Goal: Use online tool/utility: Utilize a website feature to perform a specific function

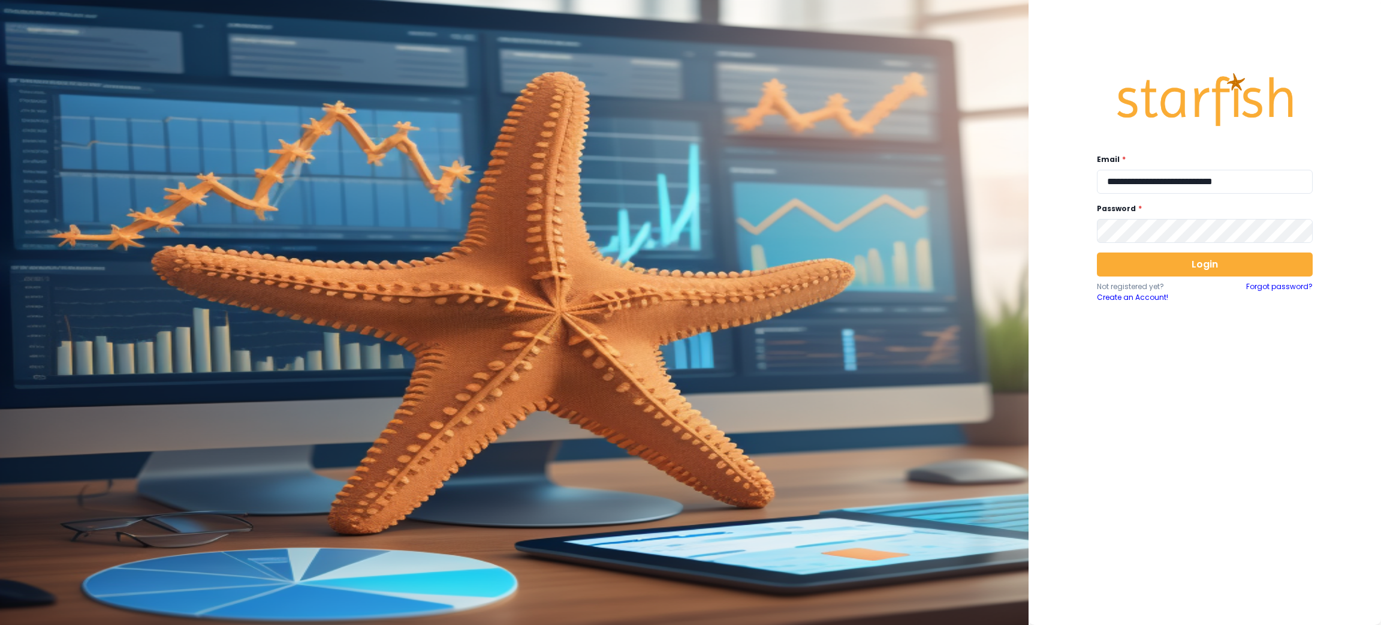
drag, startPoint x: 1348, startPoint y: 485, endPoint x: 1350, endPoint y: 470, distance: 15.0
click at [1350, 484] on div "**********" at bounding box center [1205, 312] width 353 height 625
click at [1198, 194] on div "**********" at bounding box center [1205, 309] width 240 height 519
click at [1200, 193] on input "**********" at bounding box center [1205, 182] width 216 height 24
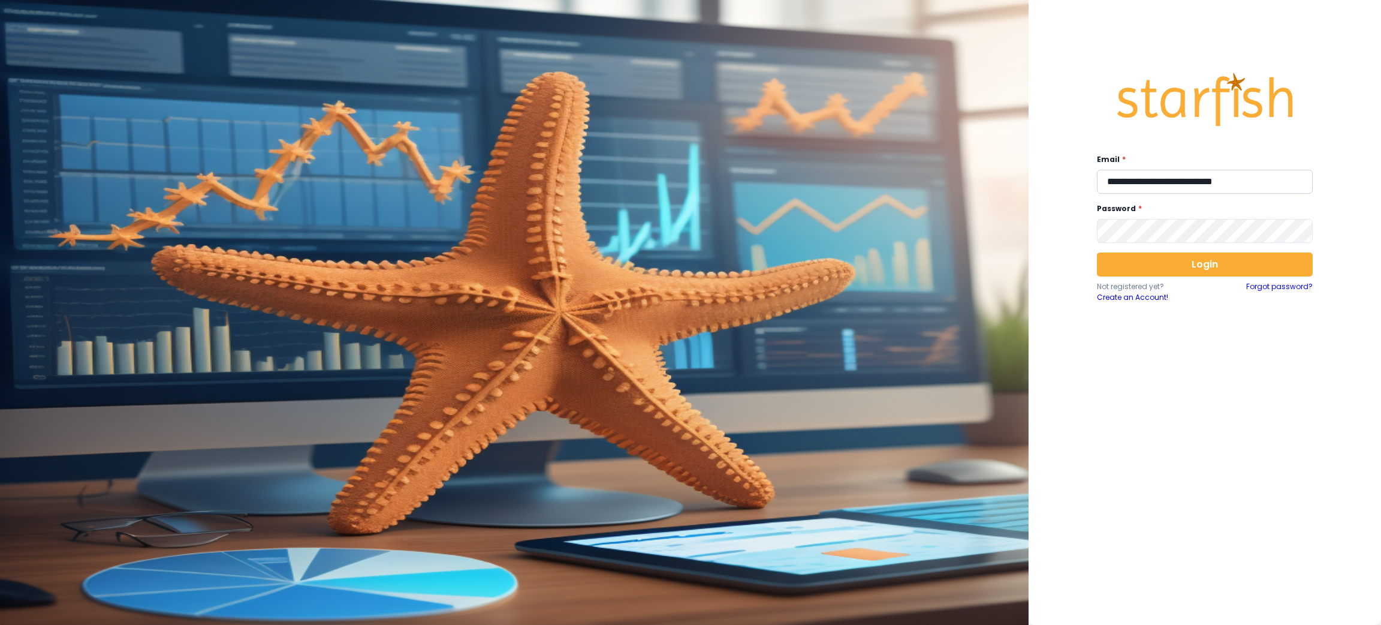
click at [1200, 193] on input "**********" at bounding box center [1205, 182] width 216 height 24
type input "**********"
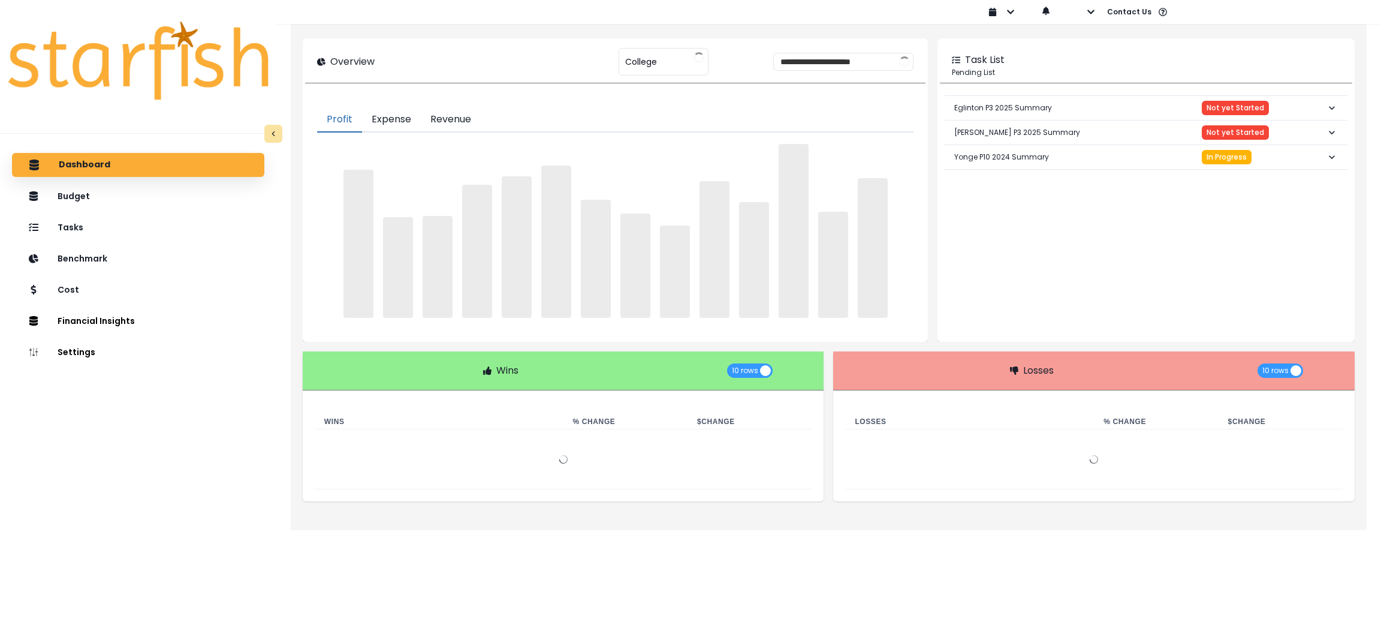
type input "*******"
click at [1079, 14] on button "button" at bounding box center [1082, 12] width 28 height 24
click at [1100, 52] on p "Sign out" at bounding box center [1110, 45] width 40 height 11
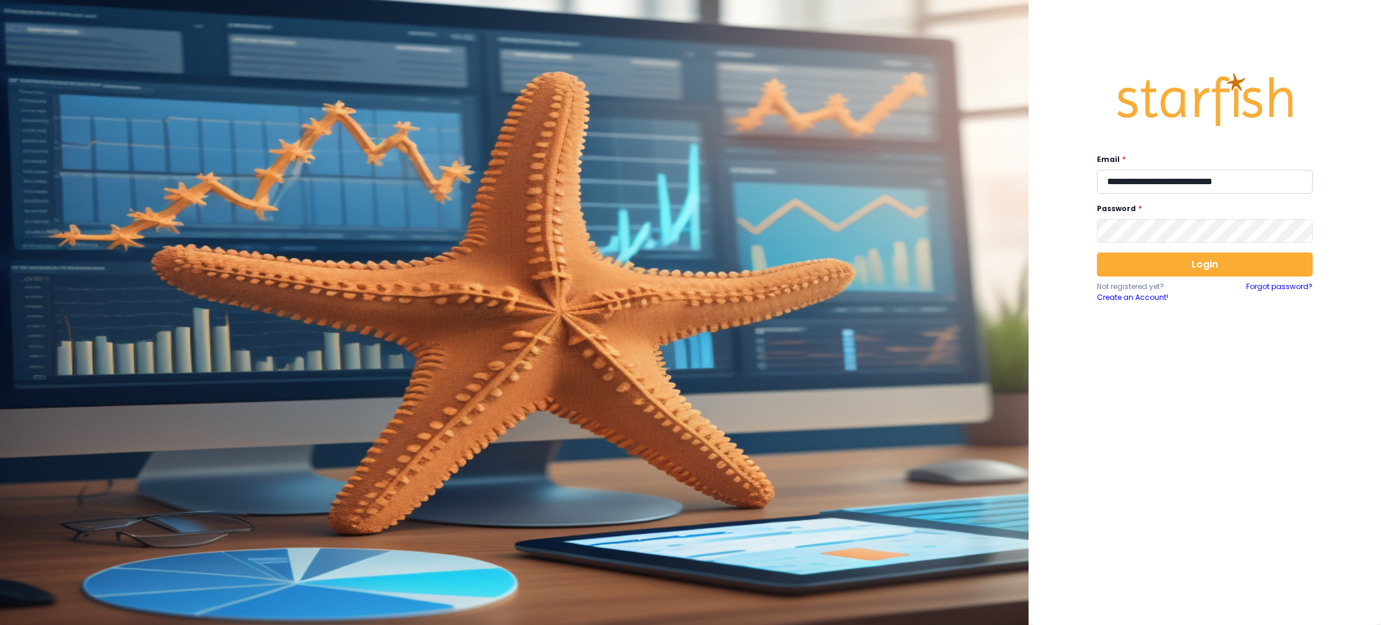
click at [1154, 189] on input "**********" at bounding box center [1205, 182] width 216 height 24
click at [1154, 189] on input "**" at bounding box center [1205, 182] width 216 height 24
type input "**********"
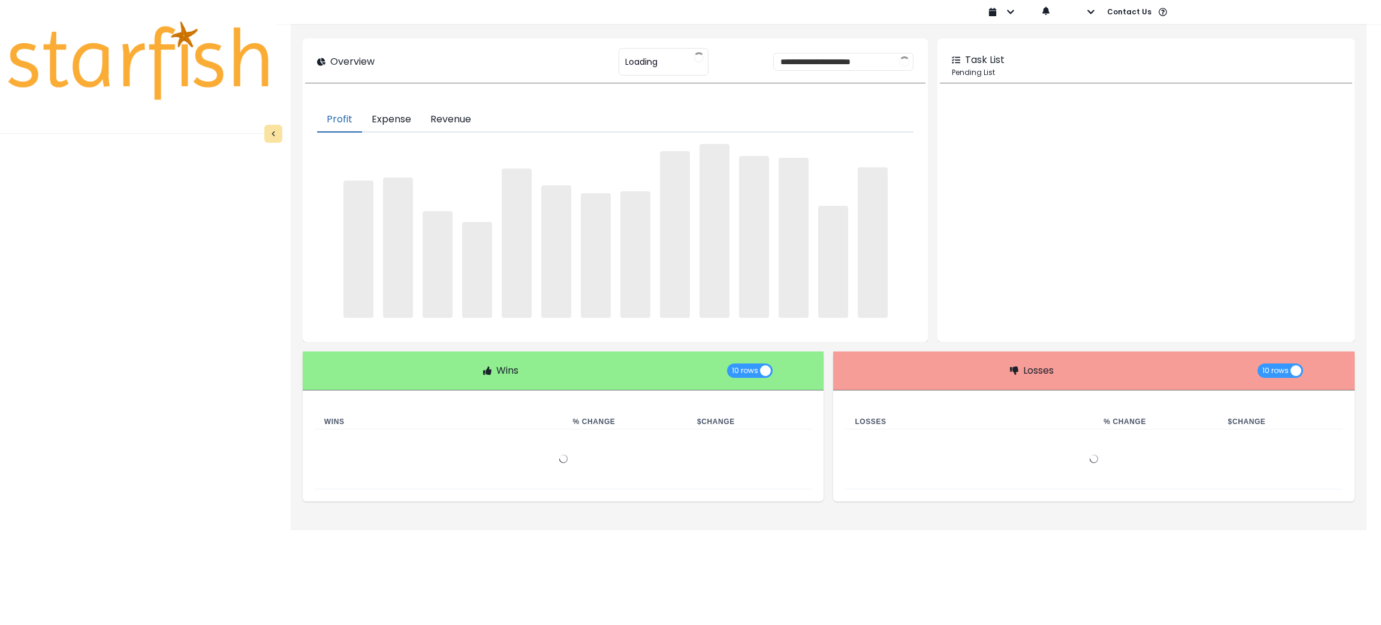
type input "********"
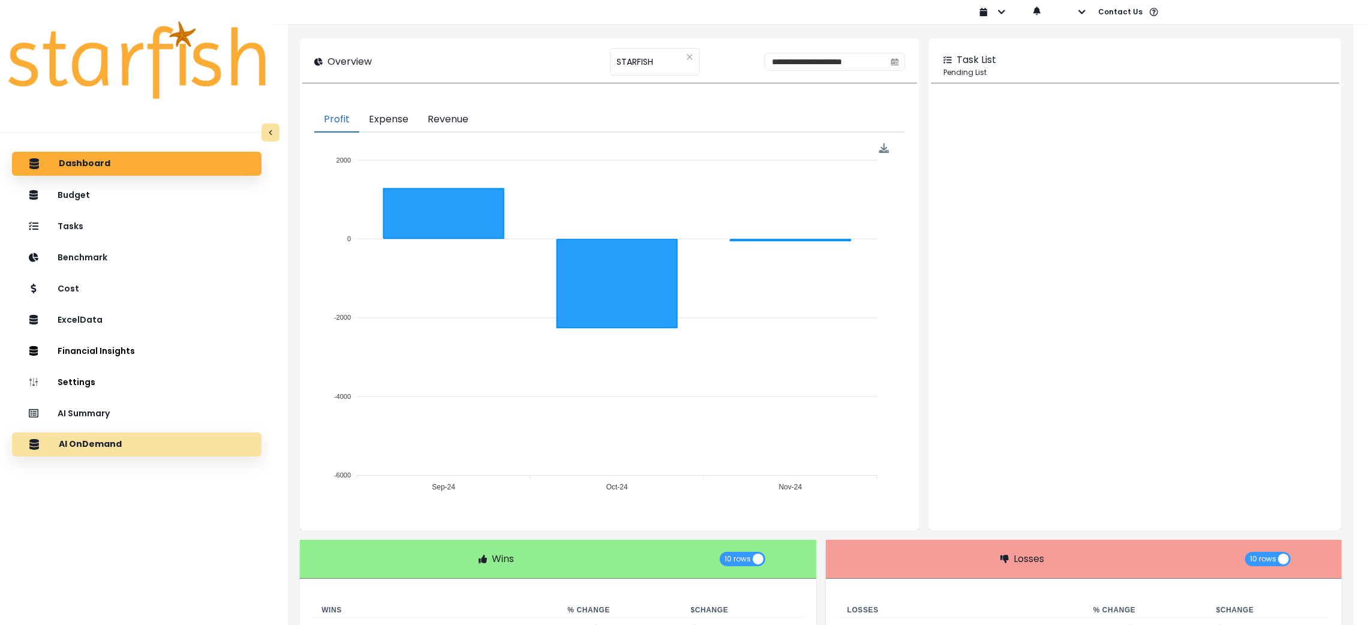
click at [171, 454] on div "AI OnDemand" at bounding box center [137, 444] width 230 height 25
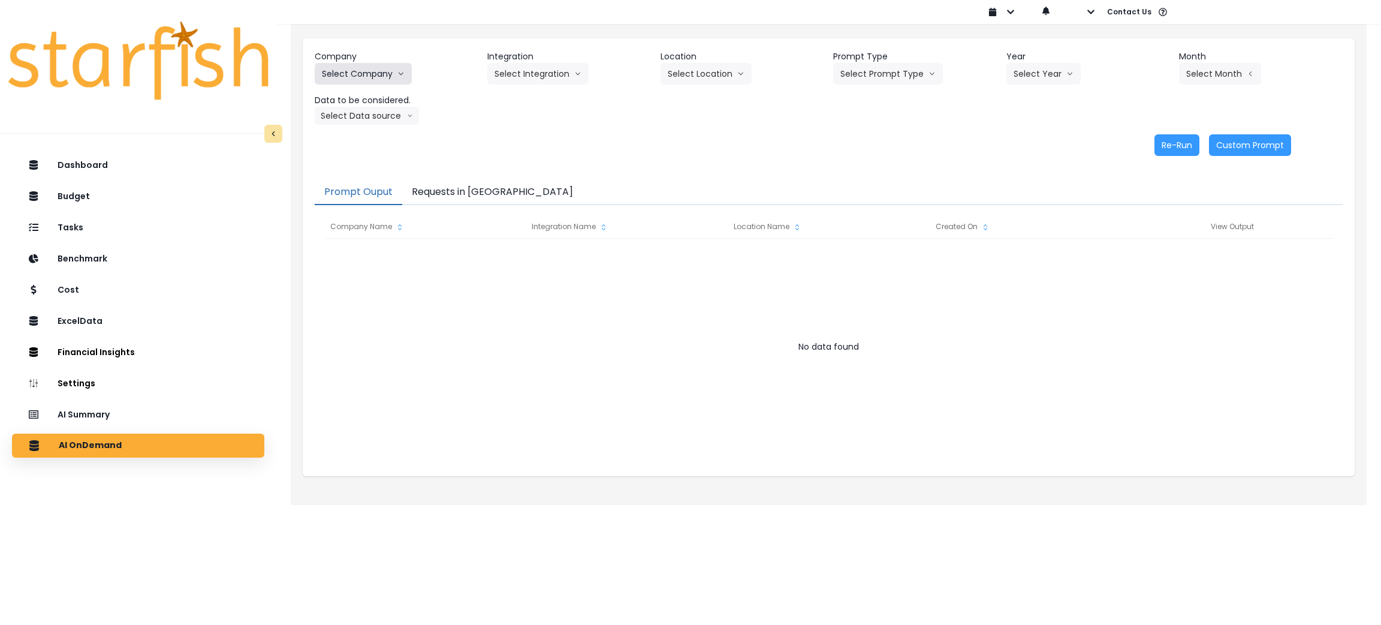
click at [405, 76] on button "Select Company" at bounding box center [363, 74] width 97 height 22
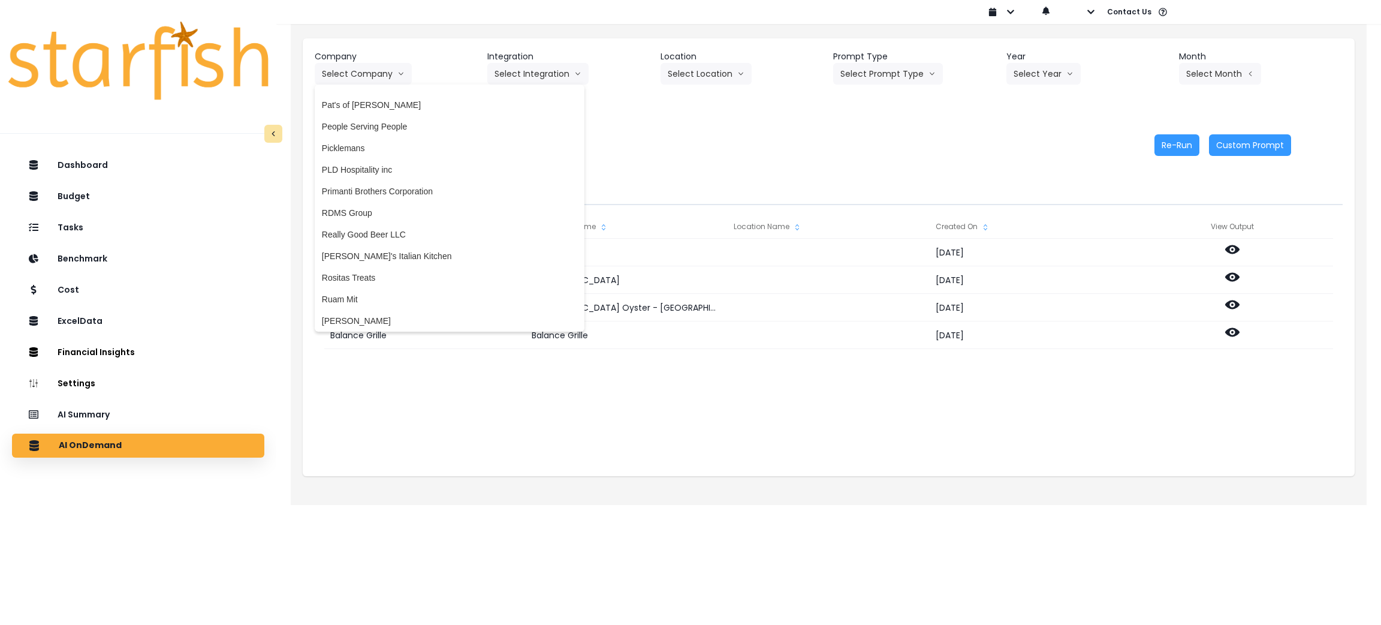
scroll to position [2158, 0]
click at [353, 312] on span "Rudy Resto" at bounding box center [449, 315] width 255 height 12
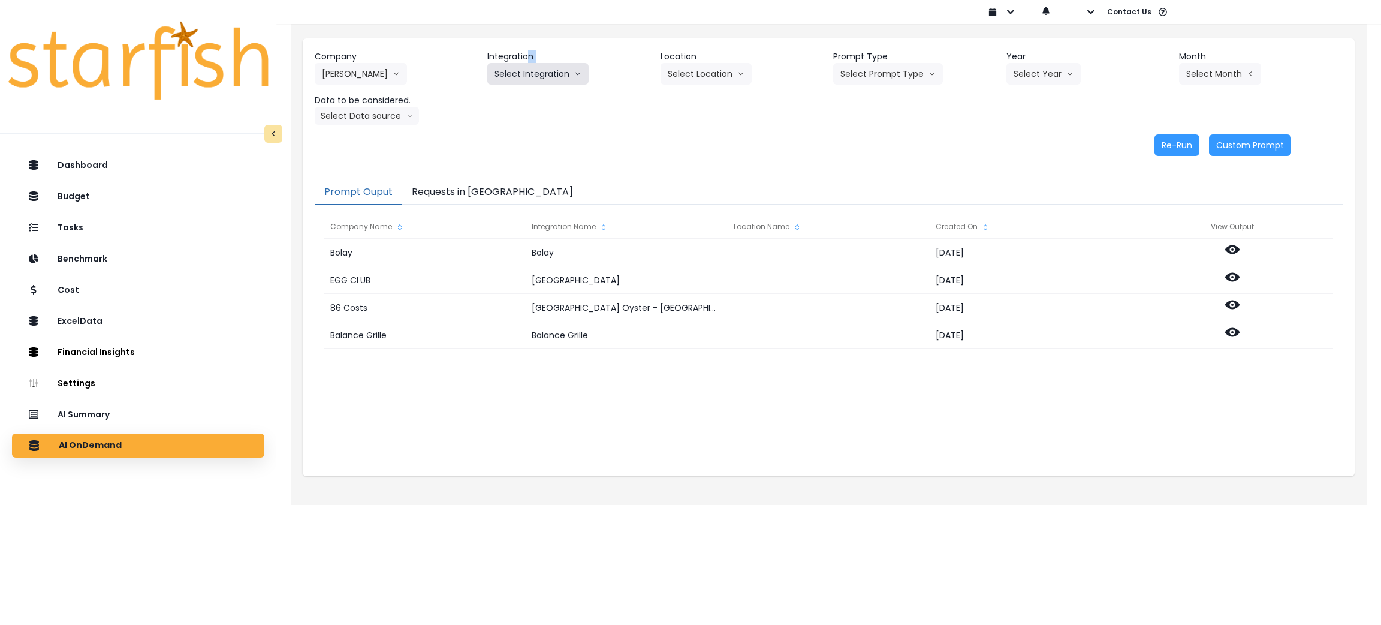
click at [527, 70] on div "Integration Select Integration College Danforth Dufferin Duncan Eglinton Queens…" at bounding box center [569, 67] width 164 height 34
click at [529, 65] on button "Select Integration" at bounding box center [537, 74] width 101 height 22
click at [633, 150] on div "Re-Run Custom Prompt" at bounding box center [803, 145] width 977 height 22
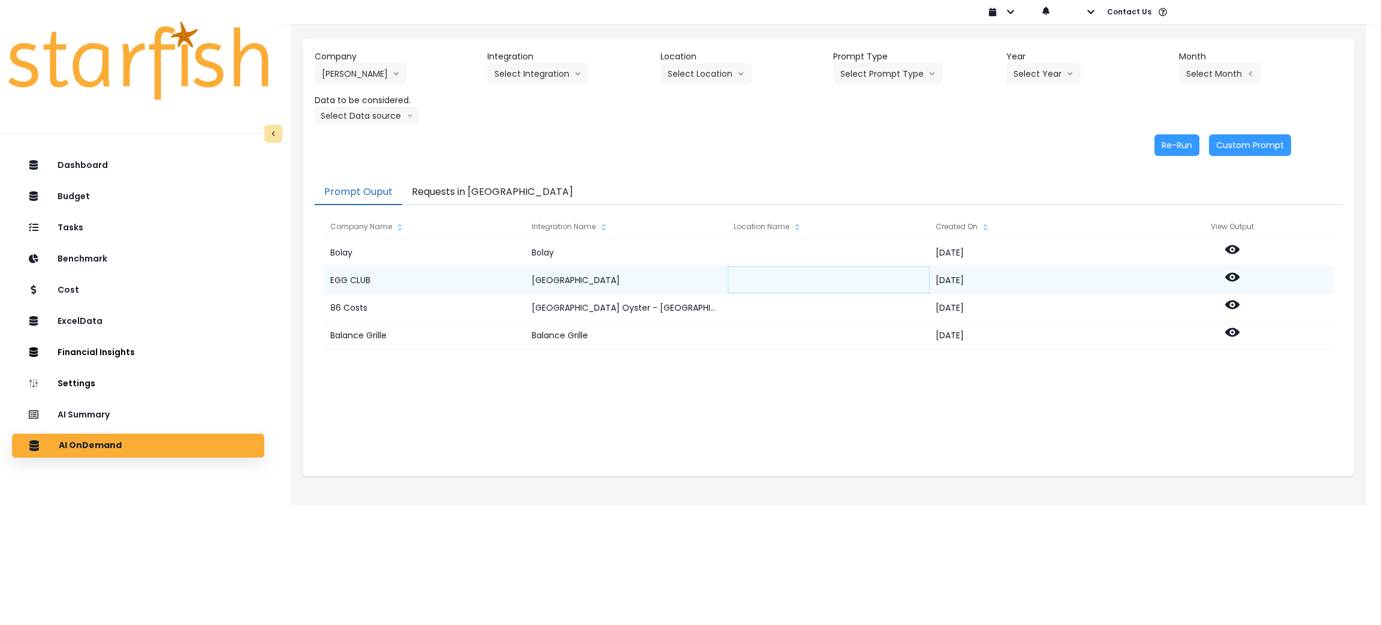
drag, startPoint x: 783, startPoint y: 429, endPoint x: 828, endPoint y: 272, distance: 163.4
click at [783, 429] on div "Bolay Bolay 2024-12-22 EGG CLUB North York 2024-11-22 86 Costs Broad Street Oys…" at bounding box center [828, 359] width 1009 height 240
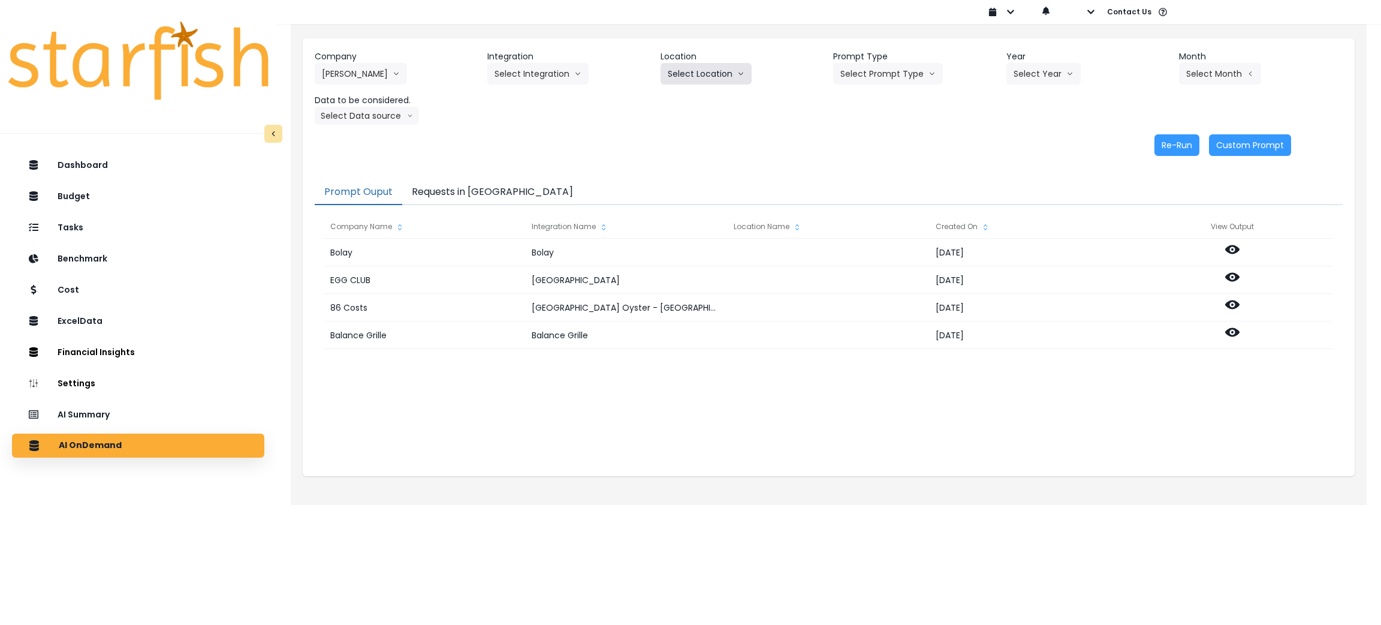
click at [721, 68] on button "Select Location" at bounding box center [706, 74] width 91 height 22
click at [546, 64] on button "Select Integration" at bounding box center [537, 74] width 101 height 22
click at [516, 96] on span "College" at bounding box center [529, 99] width 69 height 12
click at [912, 77] on button "Select Prompt Type" at bounding box center [888, 74] width 110 height 22
click at [890, 155] on li "Monthly Summary" at bounding box center [874, 164] width 82 height 22
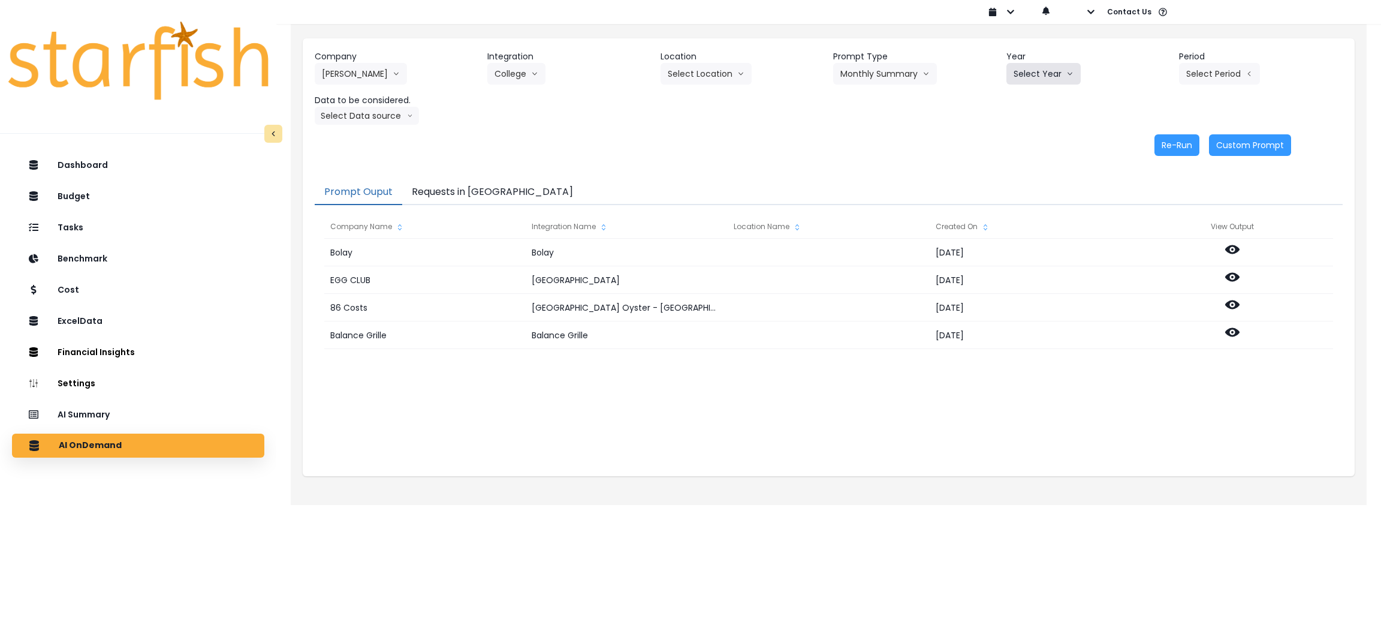
click at [1037, 72] on button "Select Year" at bounding box center [1044, 74] width 74 height 22
click at [1032, 135] on li "2025" at bounding box center [1023, 142] width 33 height 22
click at [1231, 74] on button "Select Period" at bounding box center [1219, 74] width 81 height 22
click at [1207, 63] on button "Select Period" at bounding box center [1219, 74] width 81 height 22
click at [1159, 222] on li "P8" at bounding box center [1165, 229] width 29 height 22
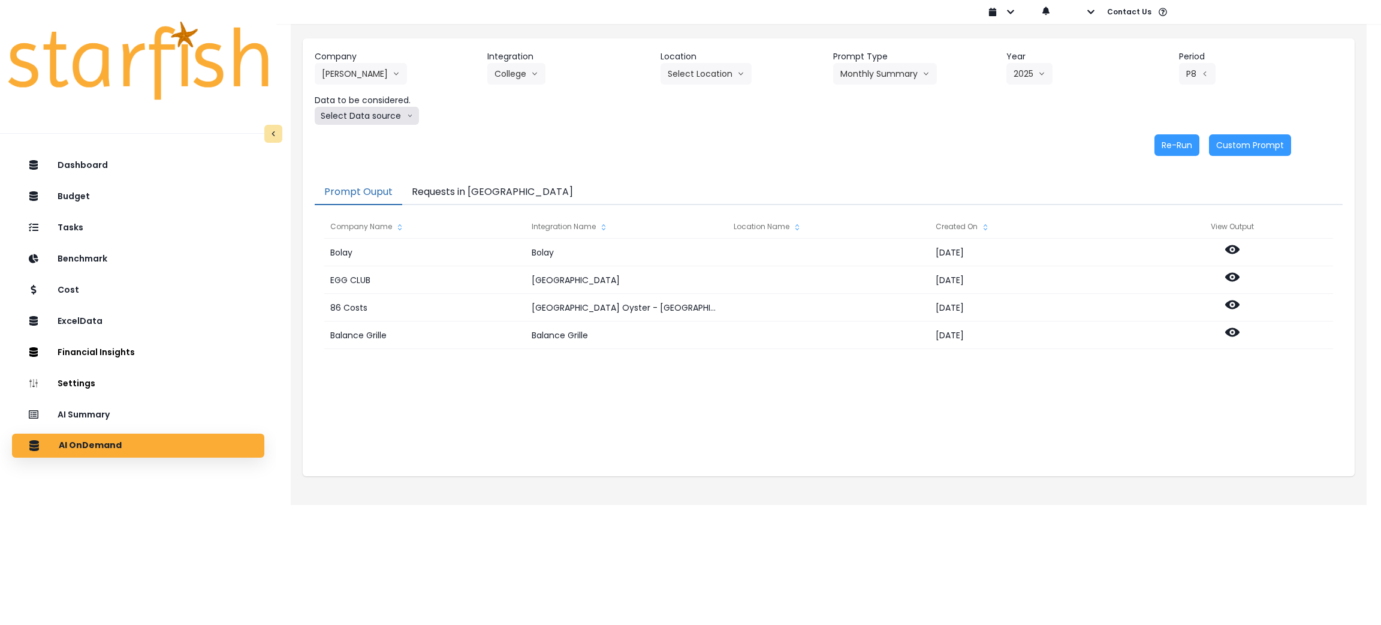
click at [394, 119] on button "Select Data source" at bounding box center [367, 116] width 104 height 18
click at [352, 158] on span "Location Analysis" at bounding box center [362, 161] width 80 height 12
click at [1181, 149] on button "Re-Run" at bounding box center [1177, 145] width 45 height 22
click at [351, 110] on button "Location Analysis" at bounding box center [362, 116] width 95 height 18
click at [348, 140] on span "Comparison overtime" at bounding box center [362, 139] width 80 height 12
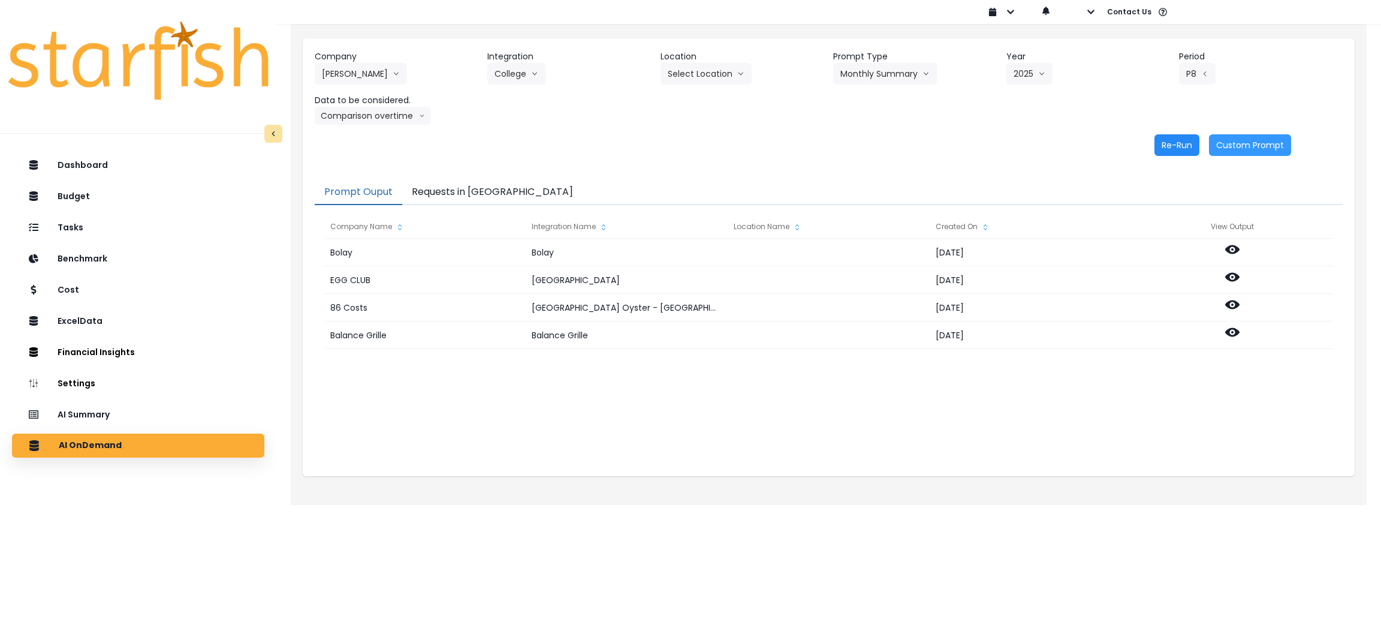
click at [1163, 146] on button "Re-Run" at bounding box center [1177, 145] width 45 height 22
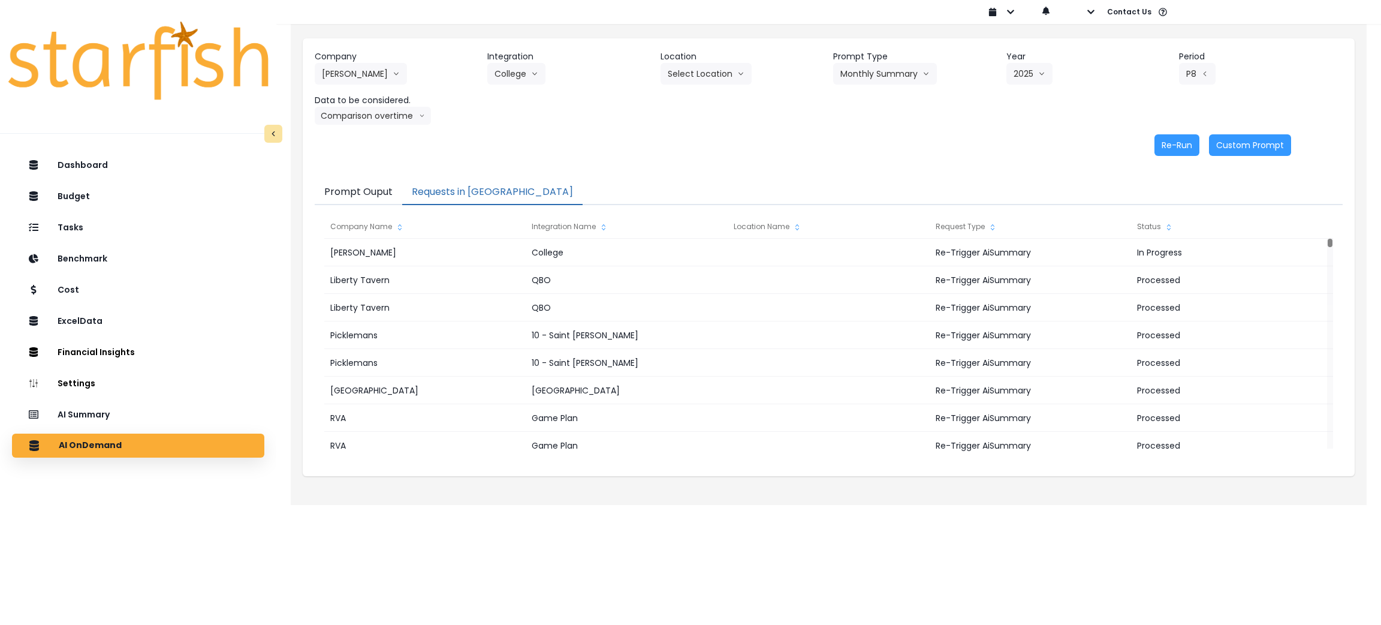
click at [496, 198] on button "Requests in Queue" at bounding box center [492, 192] width 180 height 25
click at [531, 72] on icon "arrow down line" at bounding box center [534, 74] width 7 height 12
click at [514, 79] on button "College" at bounding box center [516, 74] width 58 height 22
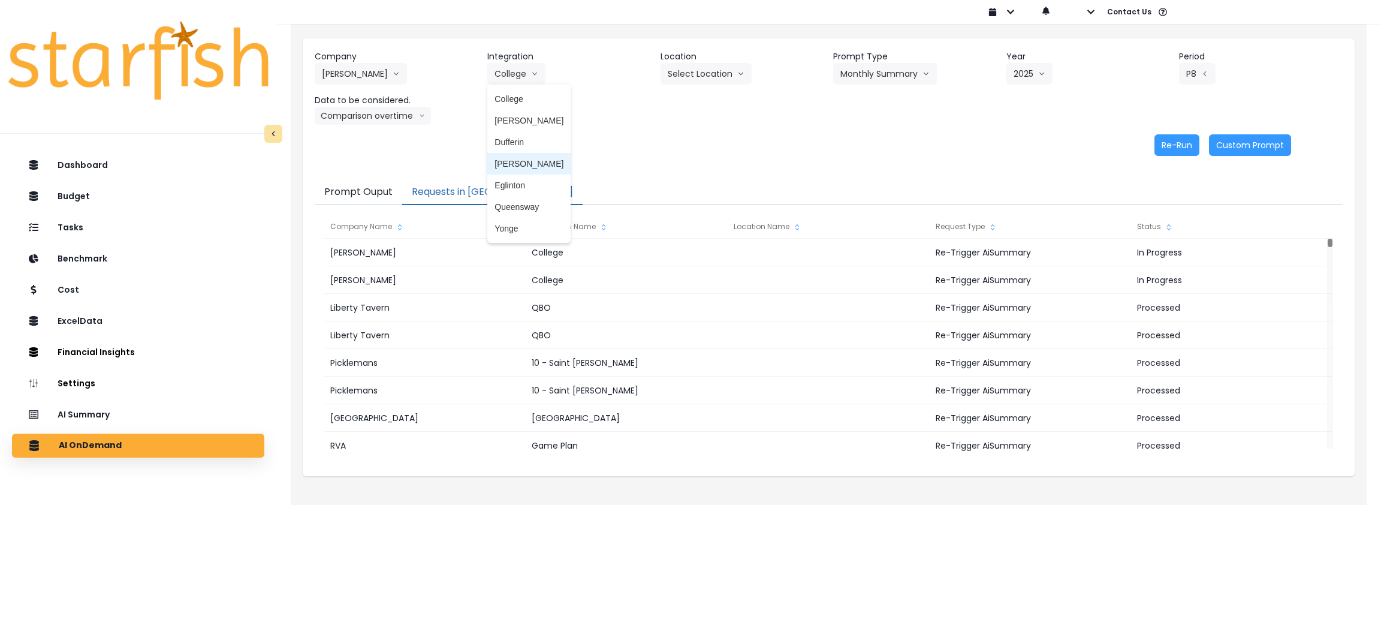
click at [505, 158] on span "Duncan" at bounding box center [529, 164] width 69 height 12
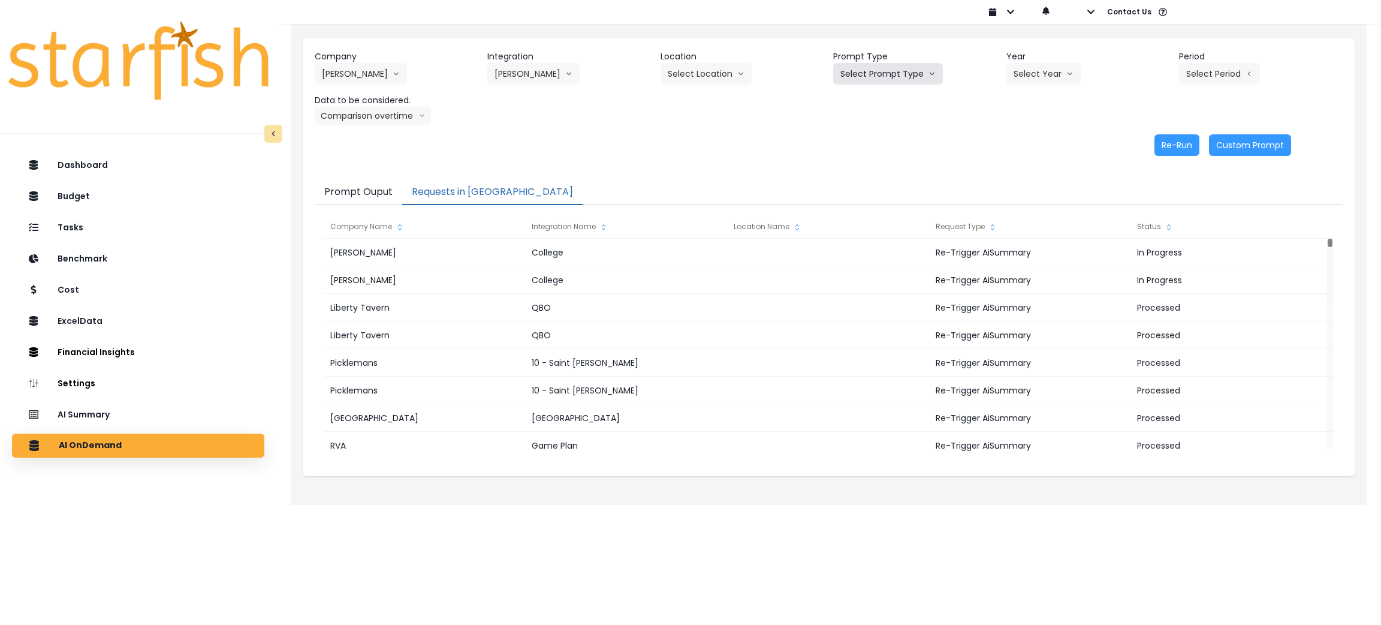
click at [898, 74] on button "Select Prompt Type" at bounding box center [888, 74] width 110 height 22
click at [869, 167] on span "Monthly Summary" at bounding box center [875, 164] width 68 height 12
click at [1028, 83] on button "Select Year" at bounding box center [1044, 74] width 74 height 22
click at [1020, 146] on span "2025" at bounding box center [1023, 142] width 19 height 12
click at [1218, 77] on button "Select Period" at bounding box center [1219, 74] width 81 height 22
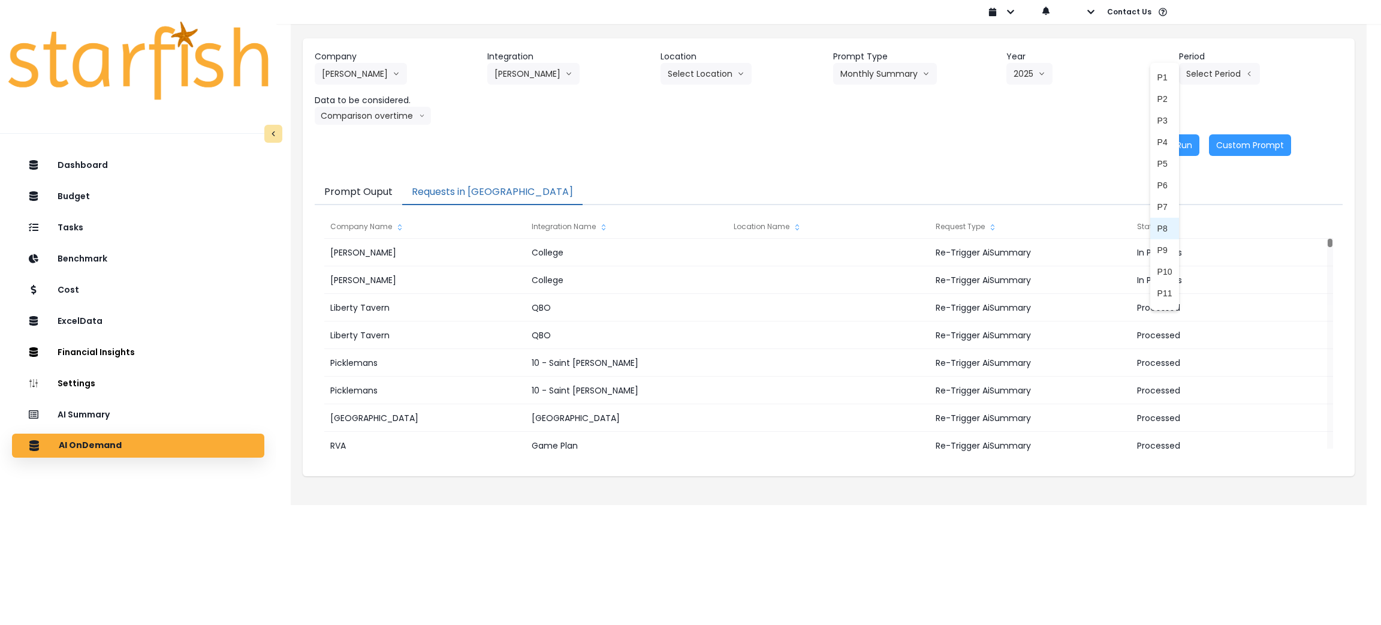
click at [1158, 224] on span "P8" at bounding box center [1165, 228] width 15 height 12
click at [396, 109] on button "Comparison overtime" at bounding box center [373, 116] width 116 height 18
click at [375, 160] on span "Location Analysis" at bounding box center [362, 161] width 80 height 12
click at [1177, 144] on button "Re-Run" at bounding box center [1177, 145] width 45 height 22
click at [390, 118] on button "Location Analysis" at bounding box center [362, 116] width 95 height 18
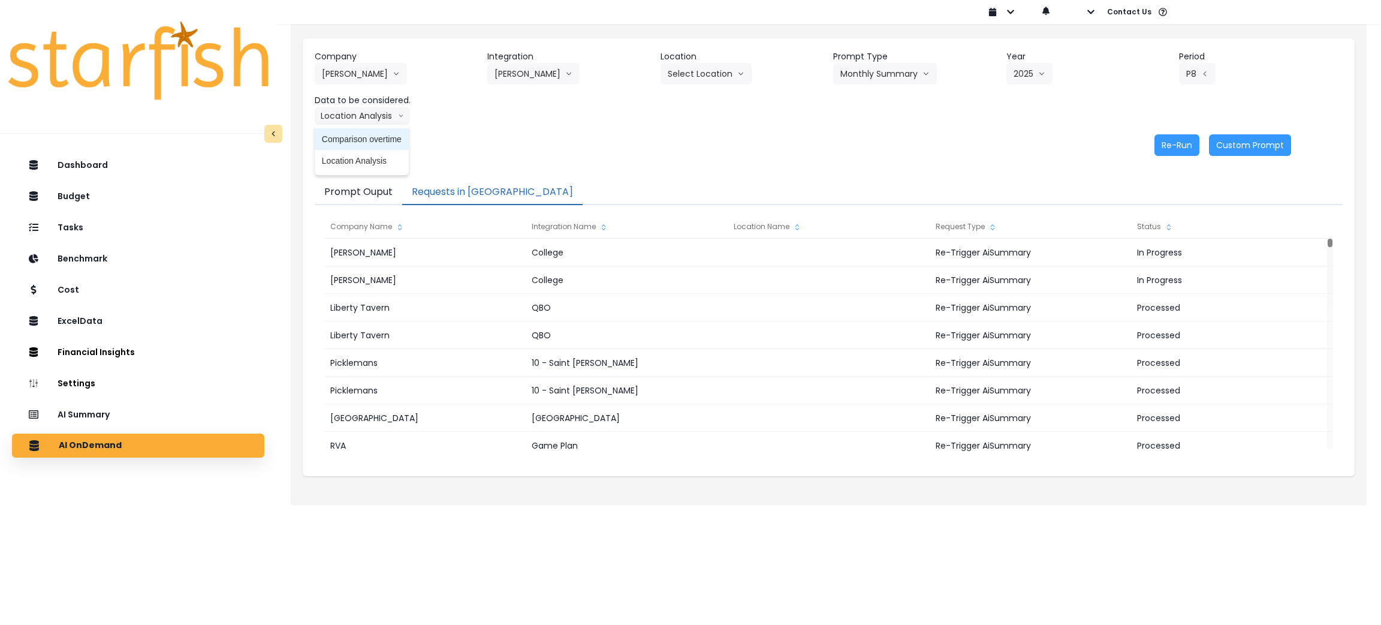
click at [364, 143] on span "Comparison overtime" at bounding box center [362, 139] width 80 height 12
click at [1188, 149] on button "Re-Run" at bounding box center [1177, 145] width 45 height 22
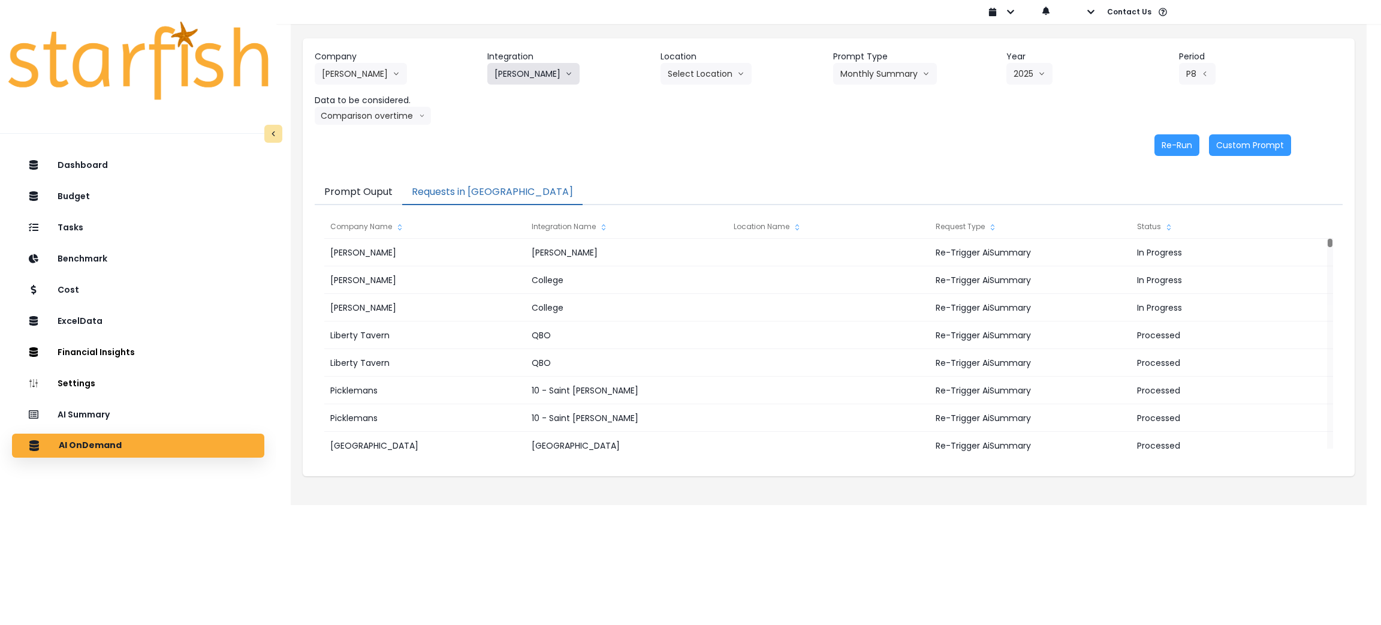
click at [544, 68] on button "Duncan" at bounding box center [533, 74] width 92 height 22
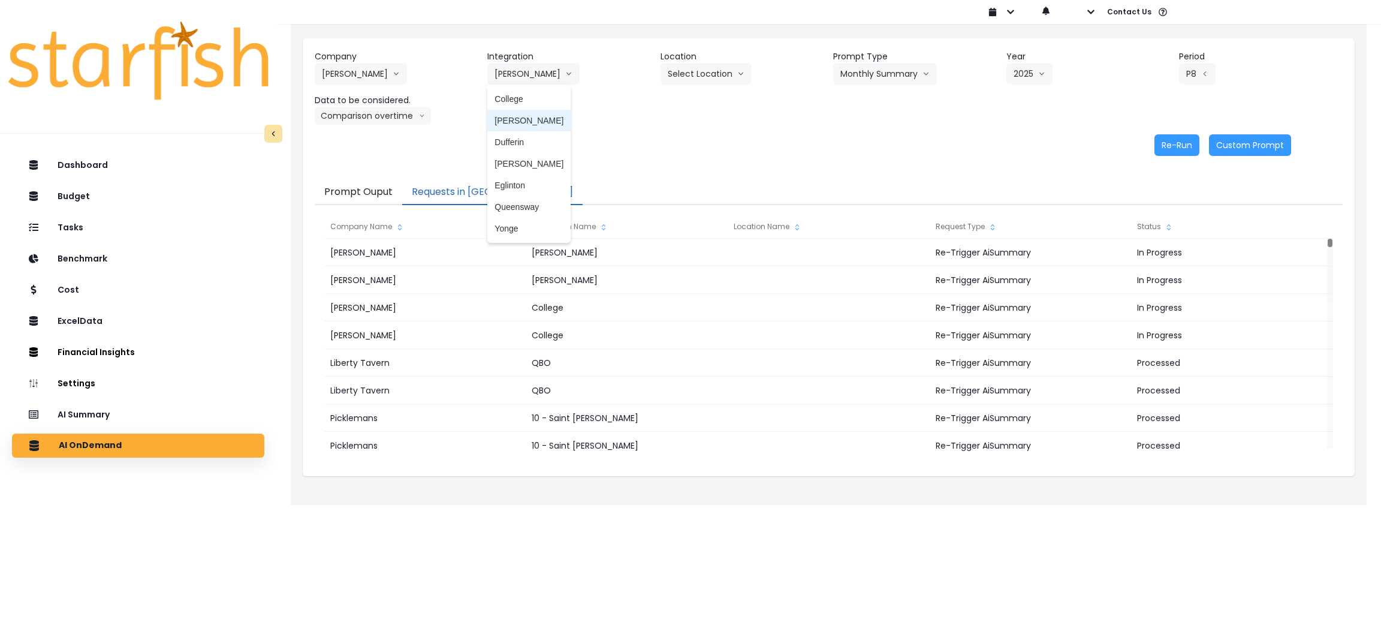
click at [531, 113] on li "Danforth" at bounding box center [528, 121] width 83 height 22
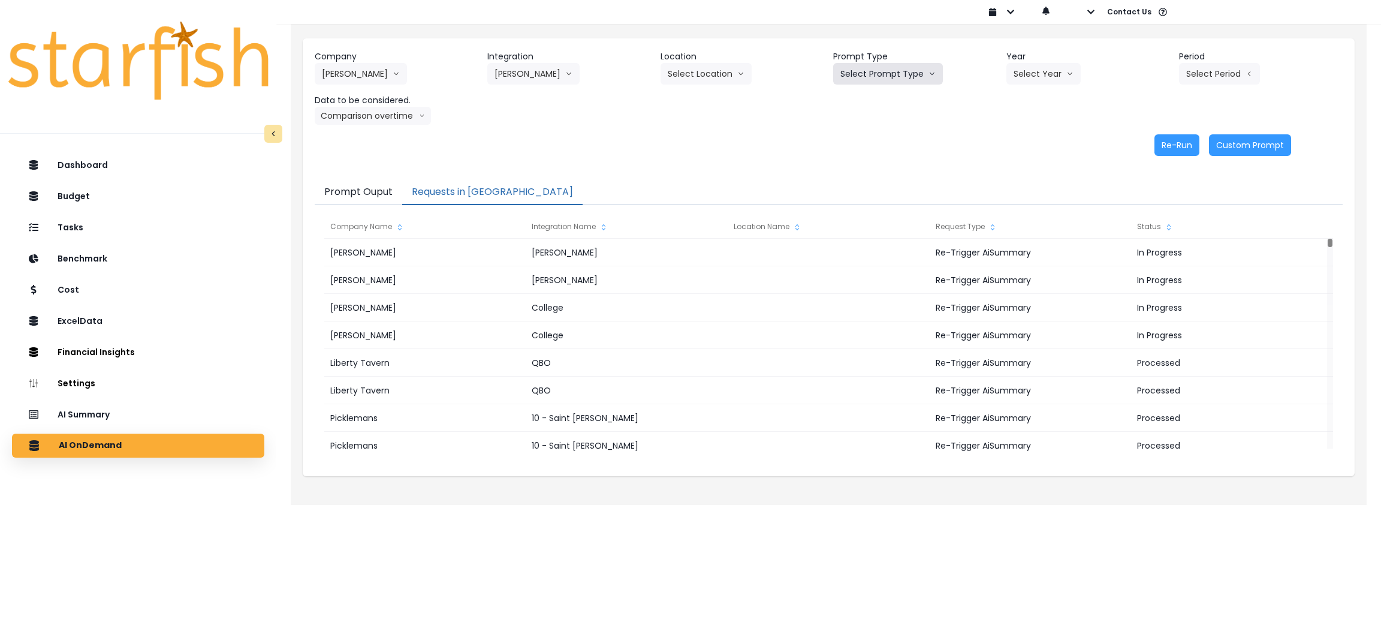
click at [894, 64] on button "Select Prompt Type" at bounding box center [888, 74] width 110 height 22
click at [866, 158] on span "Monthly Summary" at bounding box center [875, 164] width 68 height 12
click at [1060, 74] on button "Select Year" at bounding box center [1044, 74] width 74 height 22
click at [1022, 143] on span "2025" at bounding box center [1023, 142] width 19 height 12
click at [1226, 78] on button "Select Period" at bounding box center [1219, 74] width 81 height 22
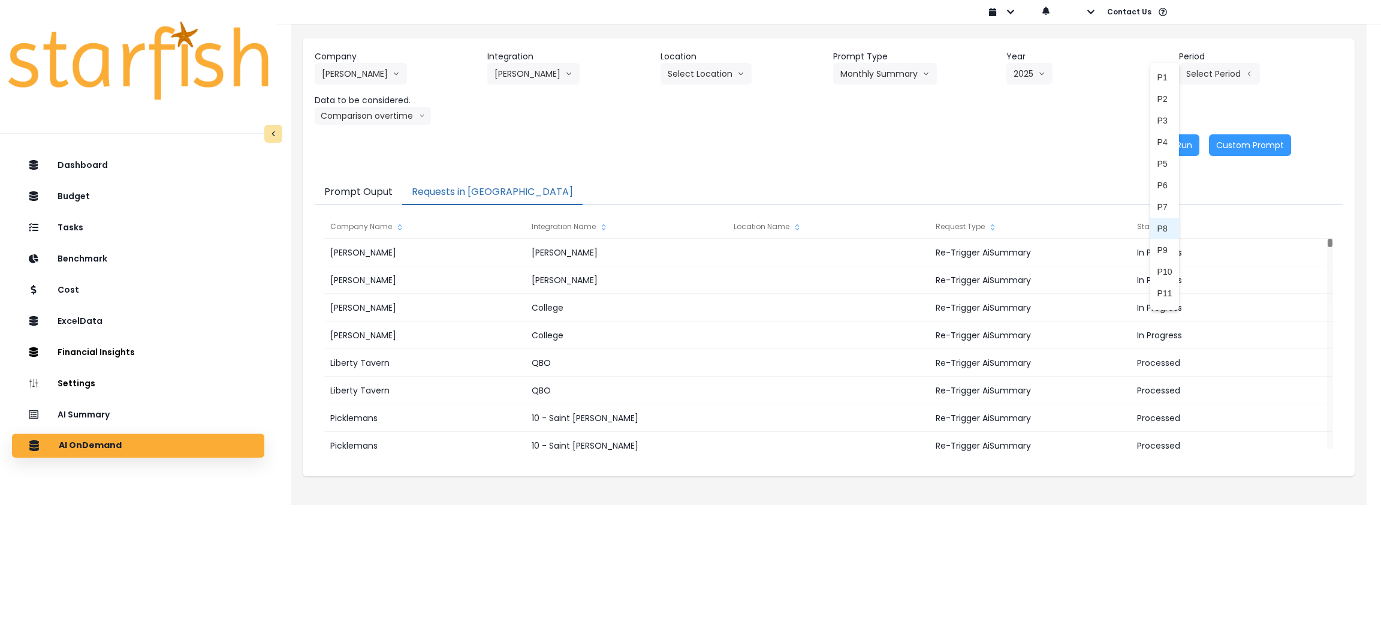
click at [1158, 223] on span "P8" at bounding box center [1165, 228] width 15 height 12
click at [414, 117] on button "Comparison overtime" at bounding box center [373, 116] width 116 height 18
click at [351, 158] on span "Location Analysis" at bounding box center [362, 161] width 80 height 12
click at [1186, 140] on button "Re-Run" at bounding box center [1177, 145] width 45 height 22
click at [347, 111] on button "Location Analysis" at bounding box center [362, 116] width 95 height 18
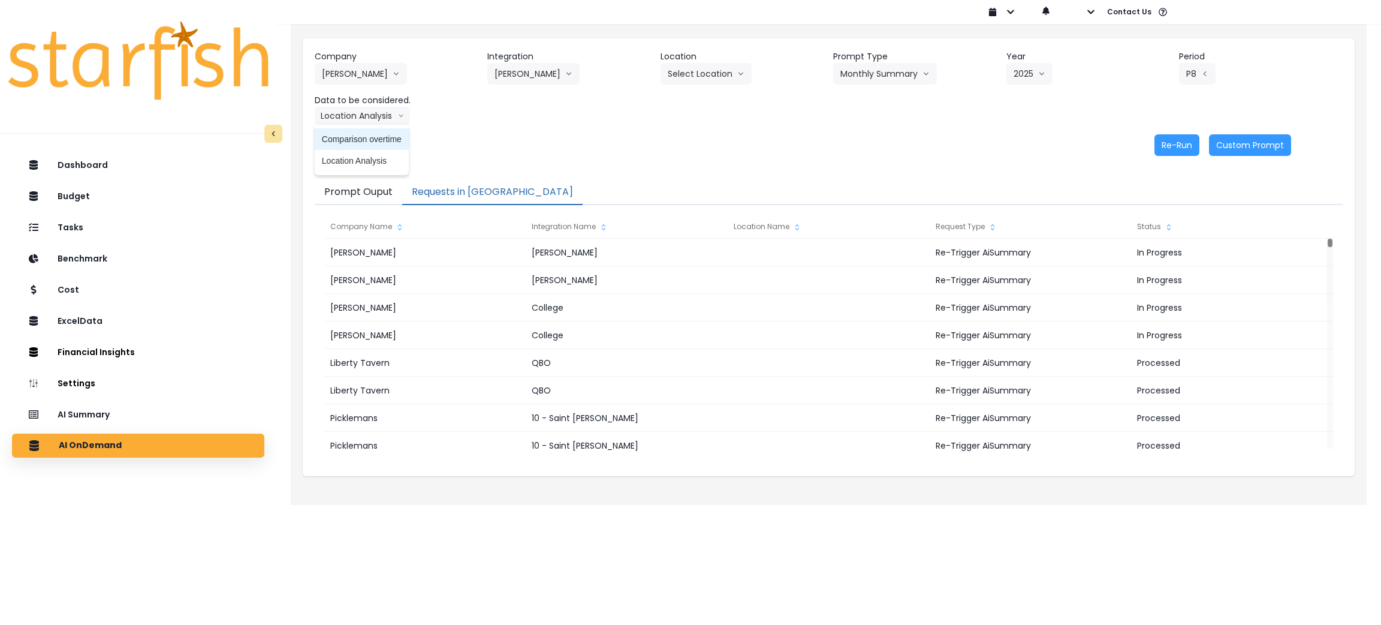
click at [339, 133] on span "Comparison overtime" at bounding box center [362, 139] width 80 height 12
click at [1173, 146] on button "Re-Run" at bounding box center [1177, 145] width 45 height 22
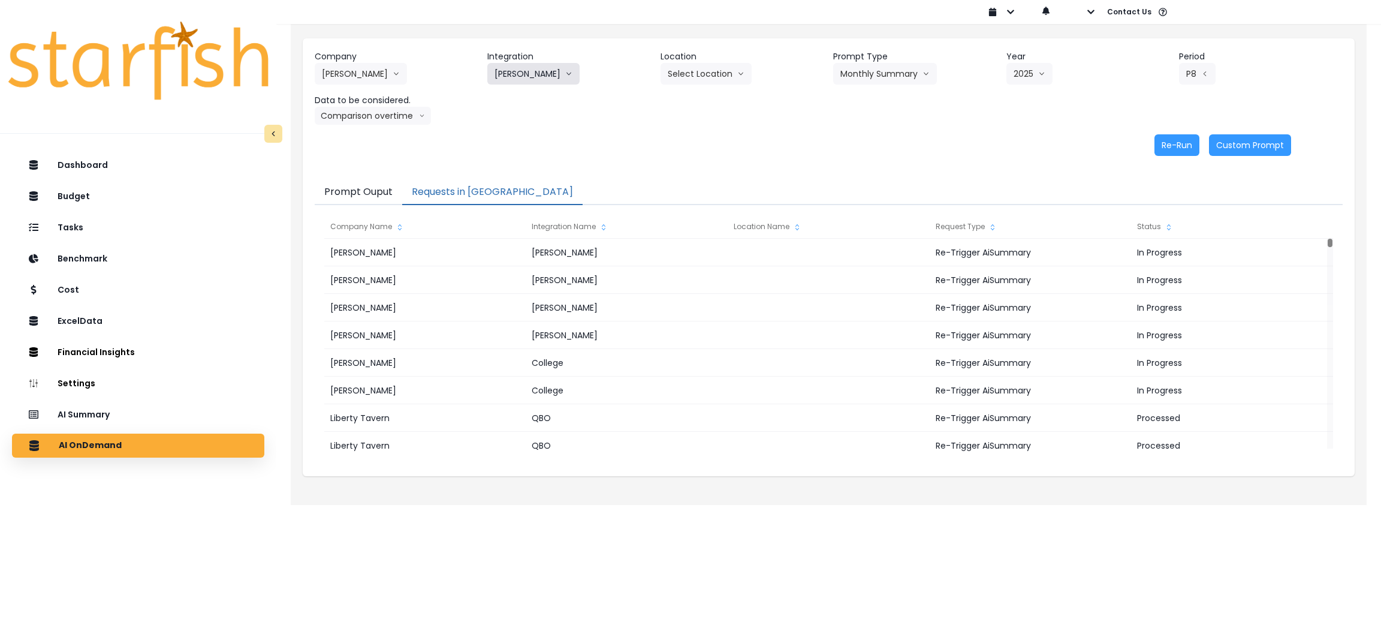
click at [513, 70] on button "Danforth" at bounding box center [533, 74] width 92 height 22
click at [520, 179] on span "Eglinton" at bounding box center [529, 185] width 69 height 12
click at [903, 74] on button "Select Prompt Type" at bounding box center [888, 74] width 110 height 22
click at [870, 161] on span "Monthly Summary" at bounding box center [875, 164] width 68 height 12
click at [1067, 74] on icon "arrow down line" at bounding box center [1070, 74] width 7 height 12
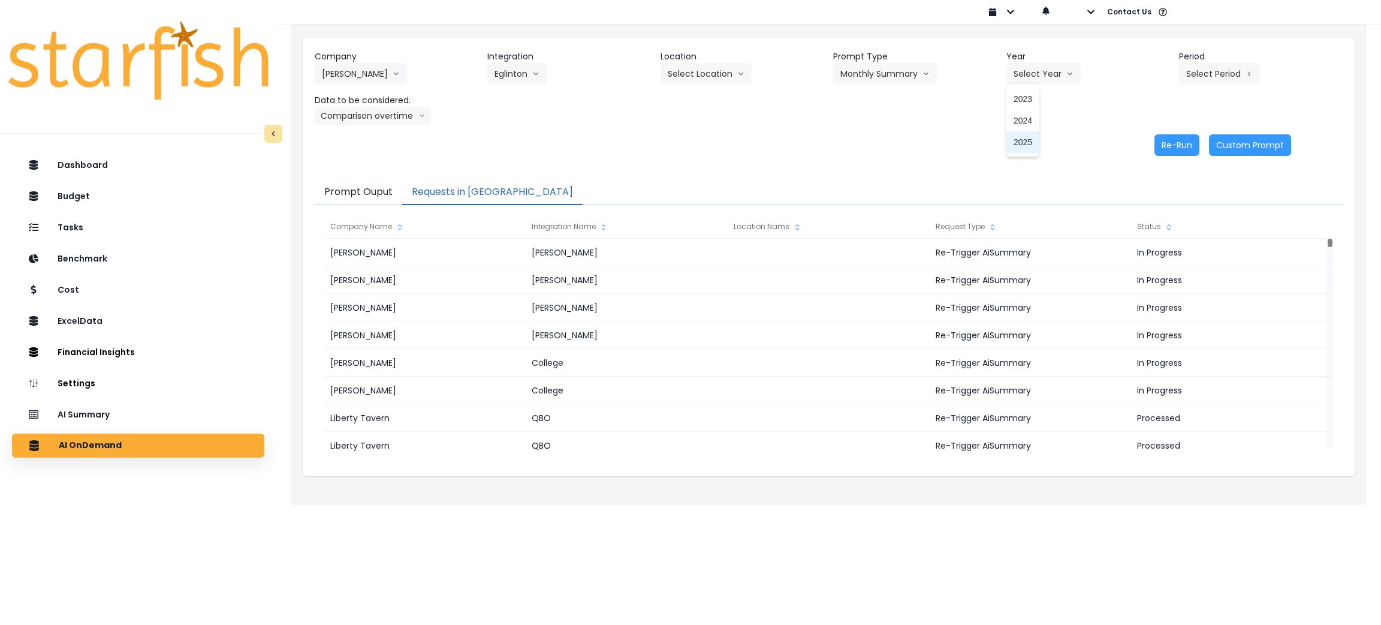
click at [1026, 140] on span "2025" at bounding box center [1023, 142] width 19 height 12
click at [1220, 74] on button "Select Period" at bounding box center [1219, 74] width 81 height 22
click at [1158, 226] on span "P8" at bounding box center [1165, 228] width 15 height 12
click at [397, 114] on button "Comparison overtime" at bounding box center [373, 116] width 116 height 18
drag, startPoint x: 377, startPoint y: 157, endPoint x: 408, endPoint y: 158, distance: 31.2
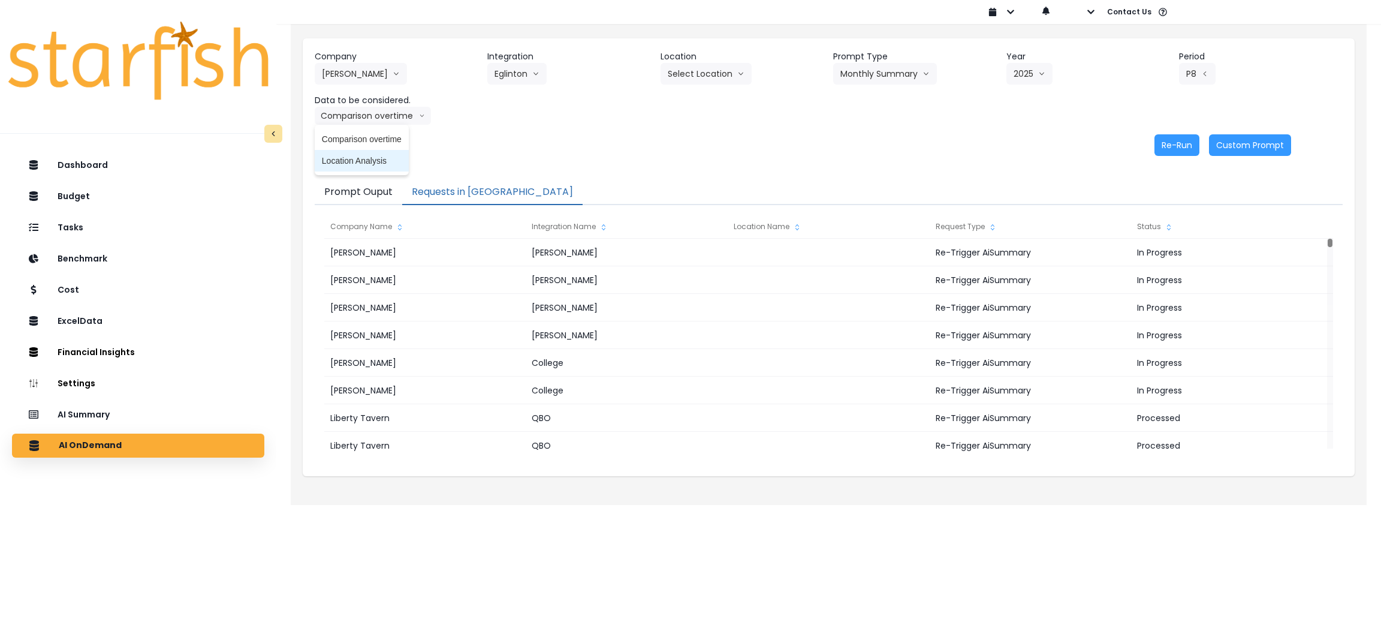
click at [377, 158] on span "Location Analysis" at bounding box center [362, 161] width 80 height 12
click at [1164, 142] on button "Re-Run" at bounding box center [1177, 145] width 45 height 22
click at [370, 107] on button "Location Analysis" at bounding box center [362, 116] width 95 height 18
click at [360, 138] on span "Comparison overtime" at bounding box center [362, 139] width 80 height 12
click at [1167, 143] on button "Re-Run" at bounding box center [1177, 145] width 45 height 22
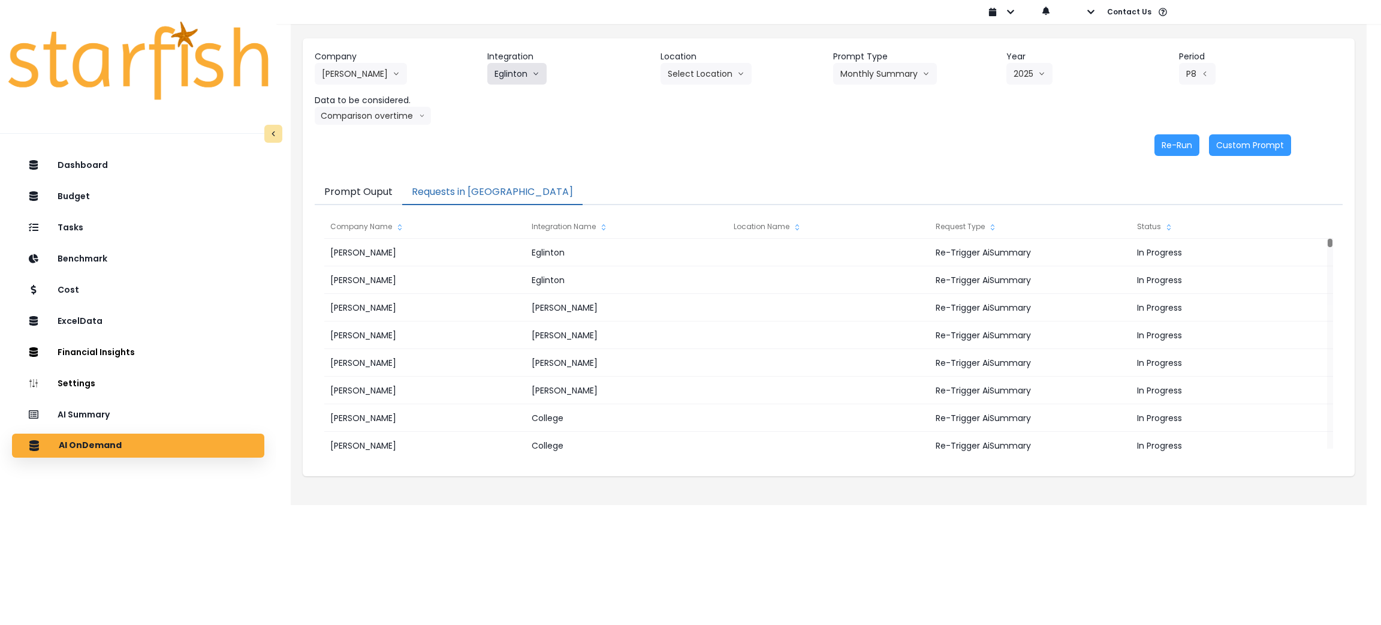
click at [513, 74] on button "Eglinton" at bounding box center [516, 74] width 59 height 22
click at [517, 214] on li "Queensway" at bounding box center [528, 207] width 83 height 22
click at [871, 73] on button "Select Prompt Type" at bounding box center [888, 74] width 110 height 22
click at [870, 170] on li "Monthly Summary" at bounding box center [874, 164] width 82 height 22
click at [1047, 80] on button "Select Year" at bounding box center [1044, 74] width 74 height 22
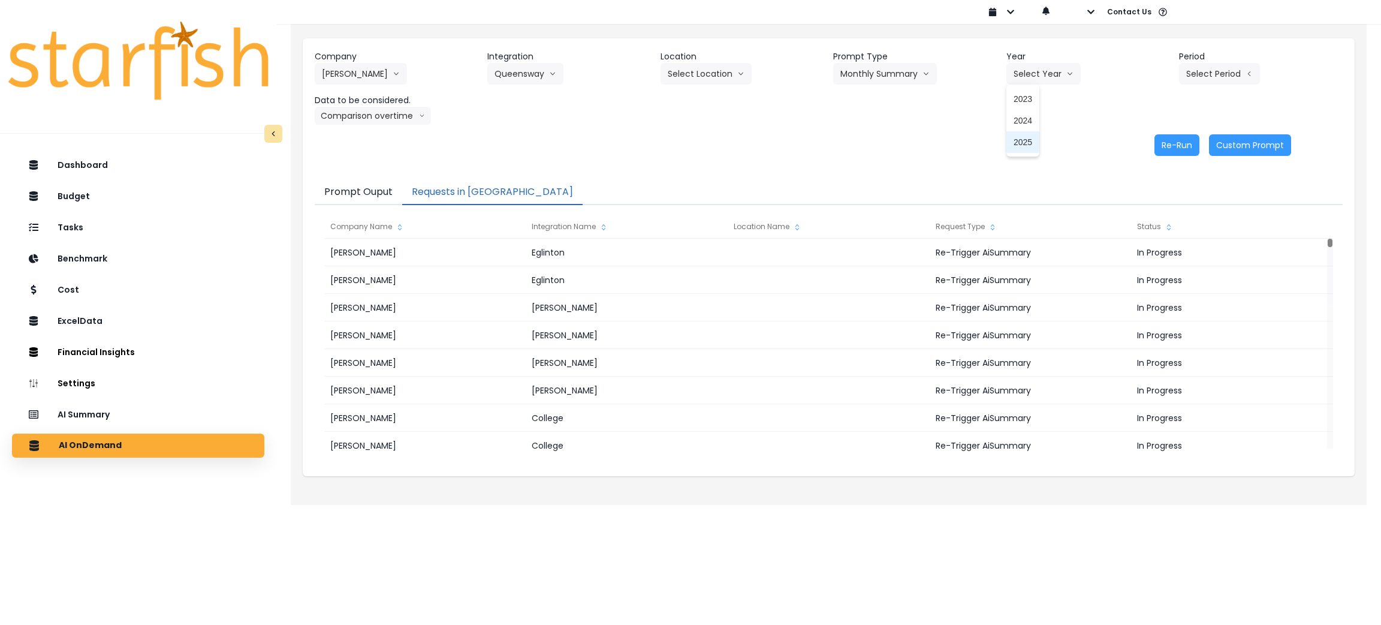
drag, startPoint x: 1020, startPoint y: 146, endPoint x: 1300, endPoint y: 59, distance: 293.2
click at [1020, 145] on span "2025" at bounding box center [1023, 142] width 19 height 12
click at [1228, 59] on header "Period" at bounding box center [1261, 56] width 164 height 13
click at [1222, 71] on button "Select Period" at bounding box center [1219, 74] width 81 height 22
click at [1158, 225] on span "P8" at bounding box center [1165, 228] width 15 height 12
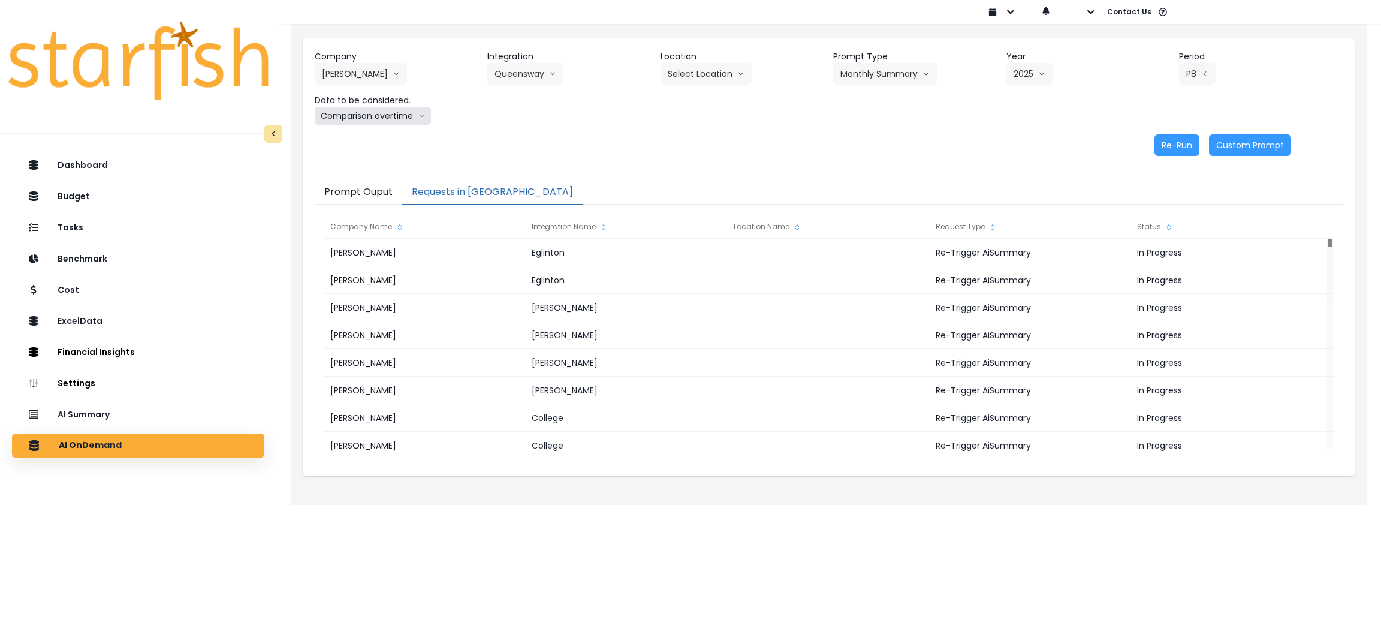
click at [351, 114] on button "Comparison overtime" at bounding box center [373, 116] width 116 height 18
click at [354, 164] on span "Location Analysis" at bounding box center [362, 161] width 80 height 12
click at [1162, 143] on button "Re-Run" at bounding box center [1177, 145] width 45 height 22
